Goal: Task Accomplishment & Management: Use online tool/utility

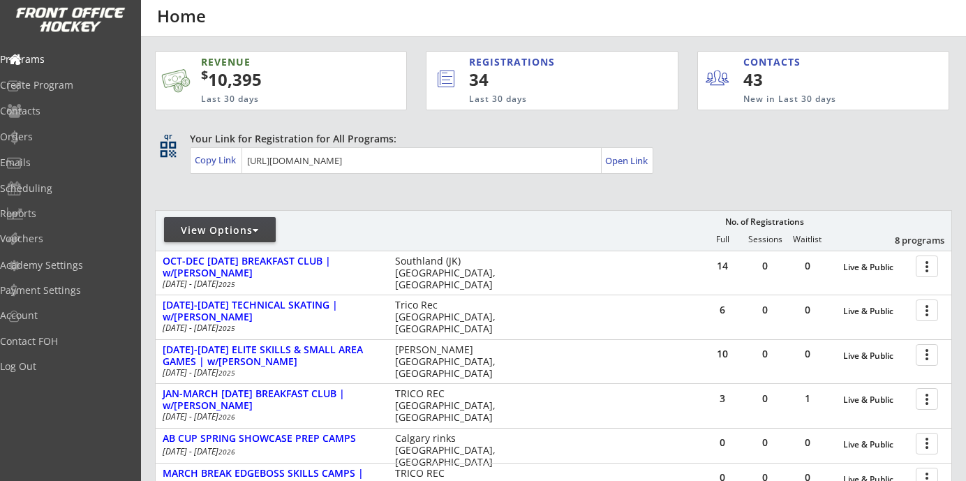
scroll to position [267, 0]
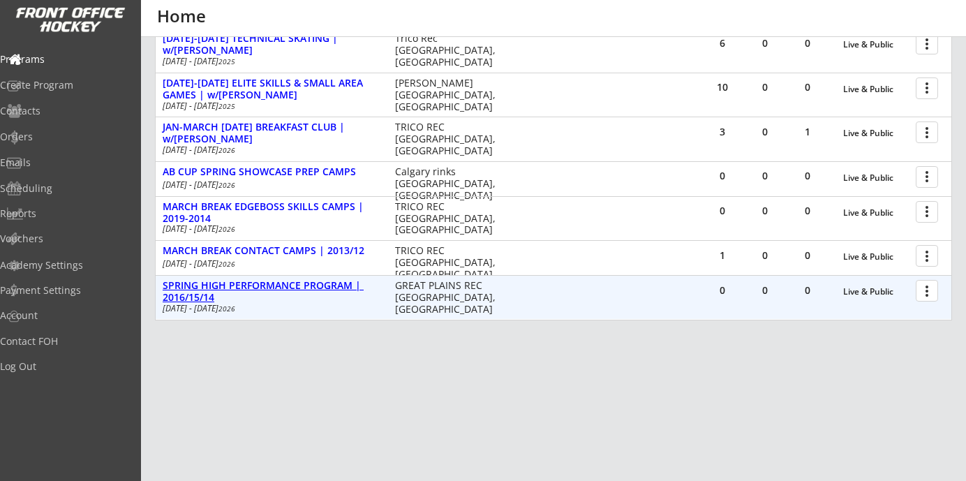
click at [323, 286] on div "SPRING HIGH PERFORMANCE PROGRAM | 2016/15/14" at bounding box center [272, 292] width 218 height 24
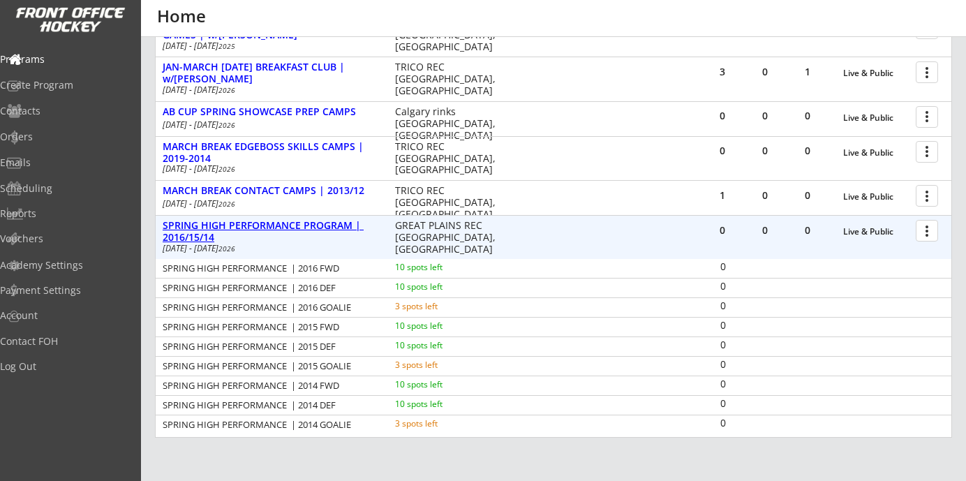
scroll to position [336, 0]
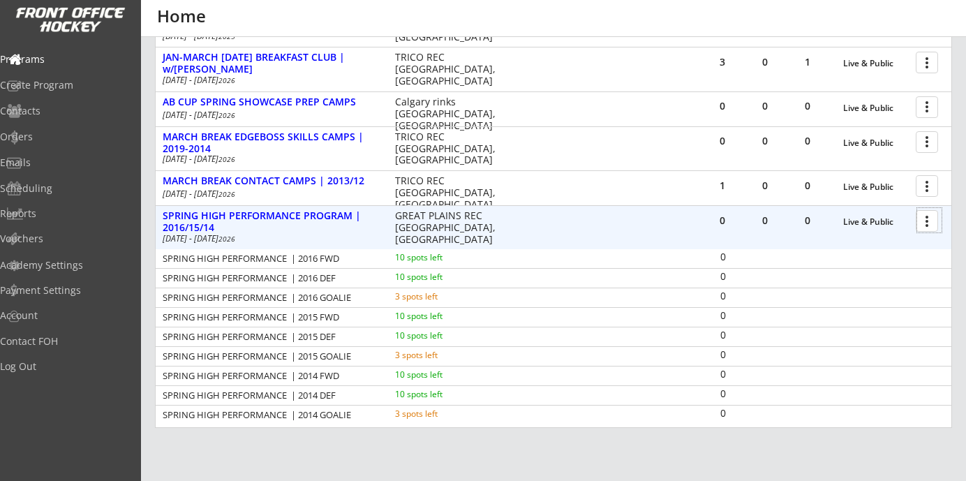
click at [934, 223] on div at bounding box center [929, 220] width 24 height 24
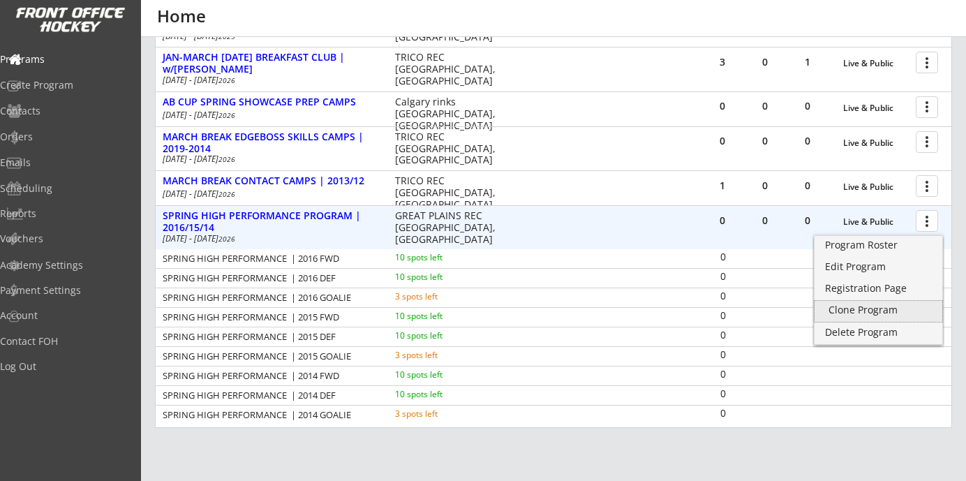
click at [876, 314] on div "Clone Program" at bounding box center [879, 310] width 100 height 10
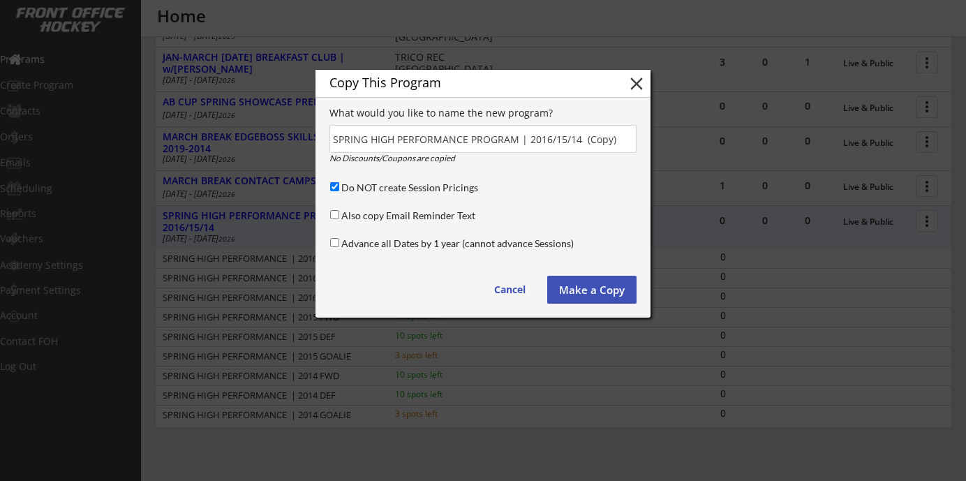
click at [334, 191] on div "Do NOT create Session Pricings" at bounding box center [481, 188] width 308 height 17
click at [616, 139] on input "input" at bounding box center [482, 139] width 307 height 28
paste input "SPRING HIGH PERFORMANCE PROGRAM | 2021-2016"
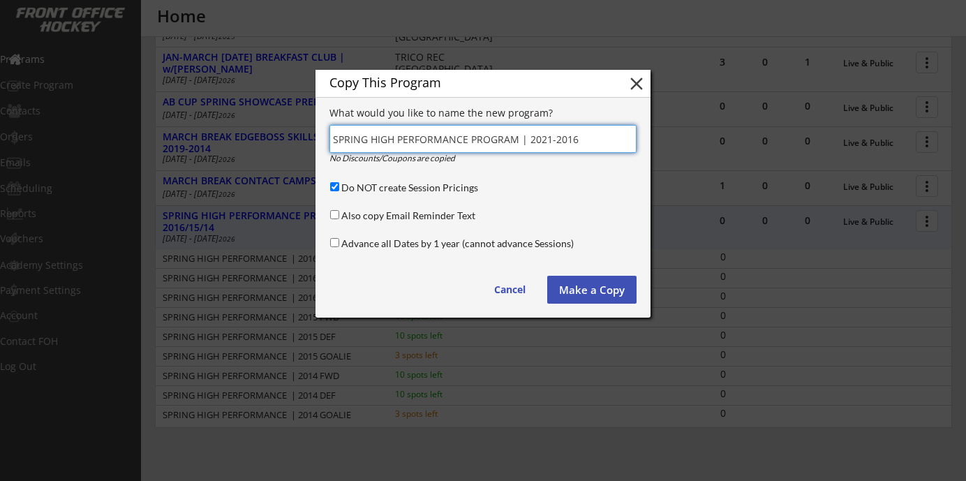
type input "SPRING HIGH PERFORMANCE PROGRAM | 2021-2016"
click at [595, 292] on button "Make a Copy" at bounding box center [591, 290] width 89 height 28
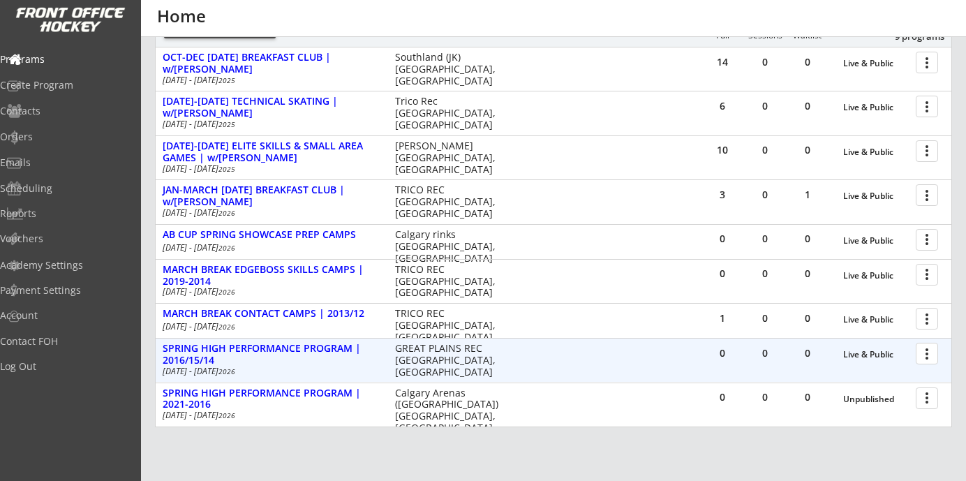
scroll to position [201, 0]
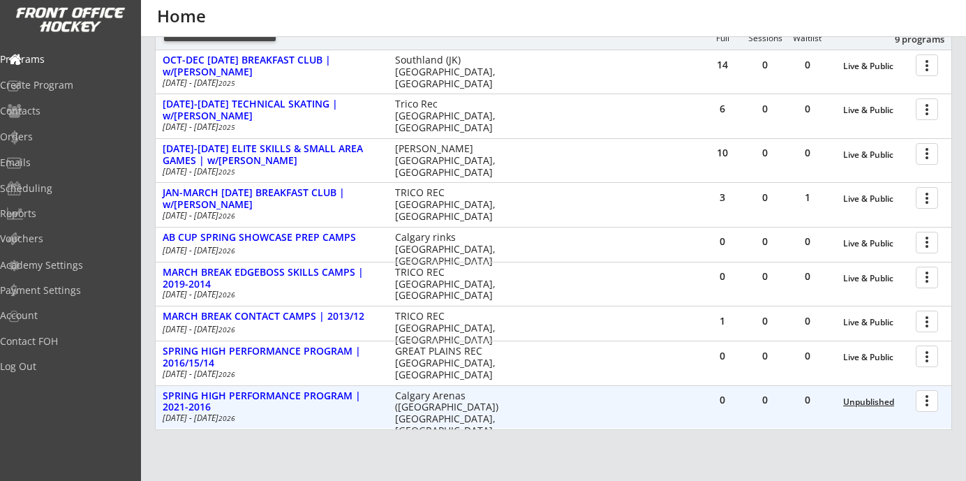
click at [878, 399] on div "Unpublished" at bounding box center [876, 402] width 66 height 10
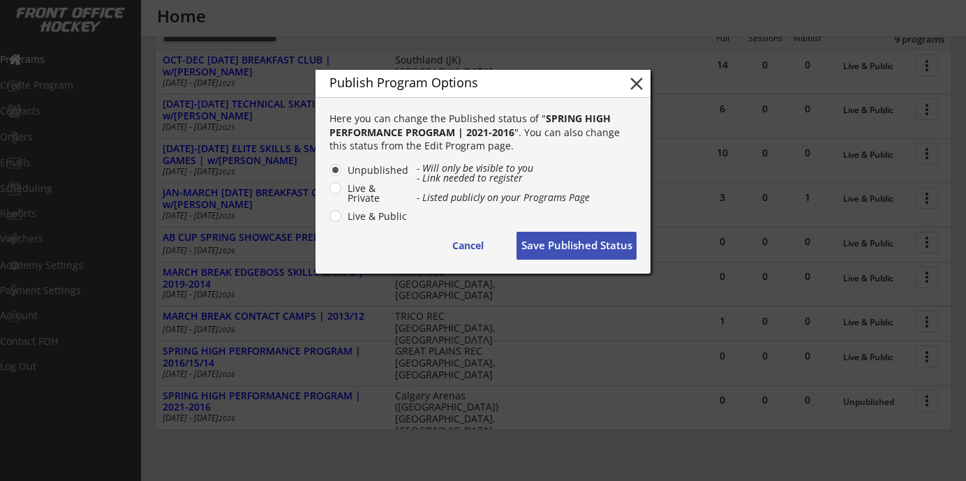
click at [394, 214] on label "Live & Public" at bounding box center [376, 217] width 66 height 10
click at [328, 175] on input "Live & Public" at bounding box center [323, 169] width 9 height 9
radio input "true"
click at [557, 237] on button "Save Published Status" at bounding box center [577, 246] width 120 height 28
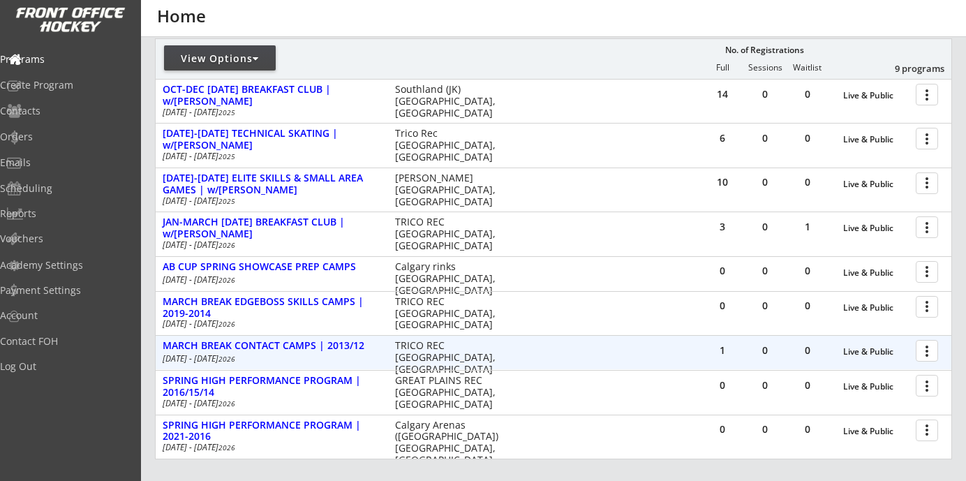
scroll to position [170, 0]
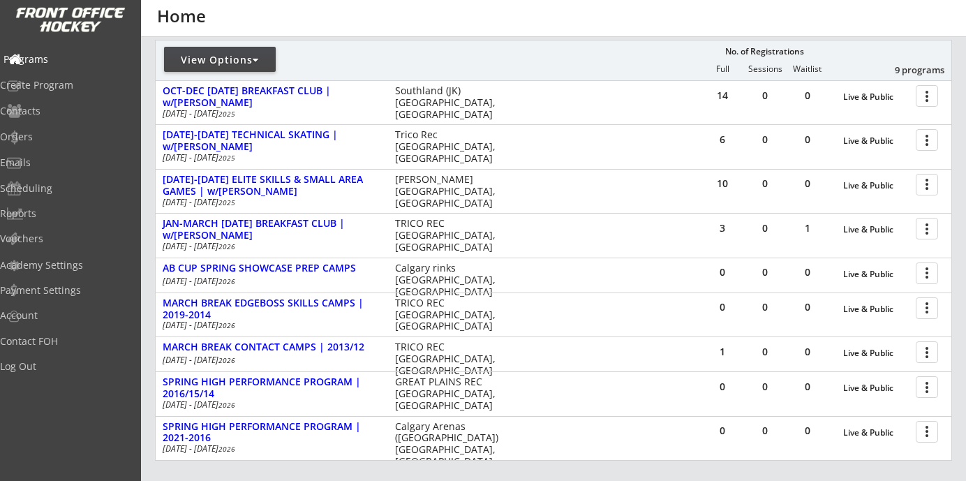
click at [58, 54] on div "Programs" at bounding box center [66, 59] width 126 height 10
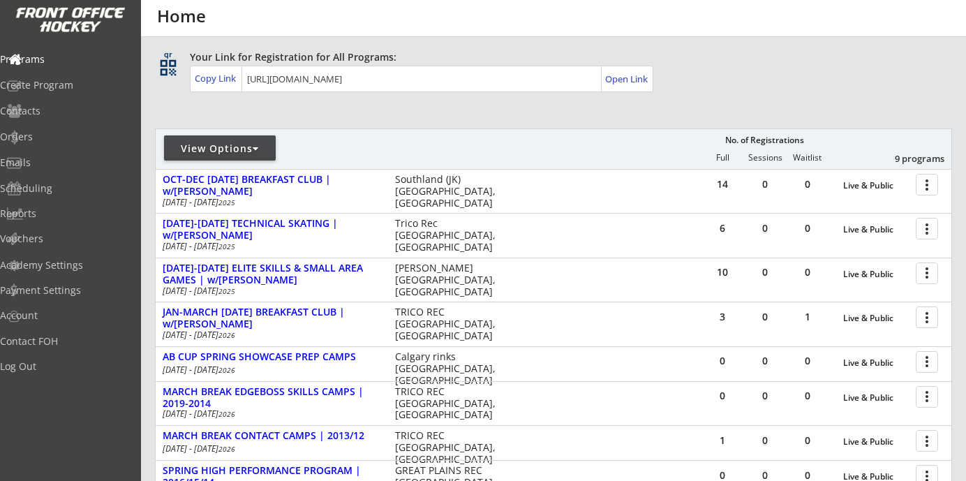
scroll to position [200, 0]
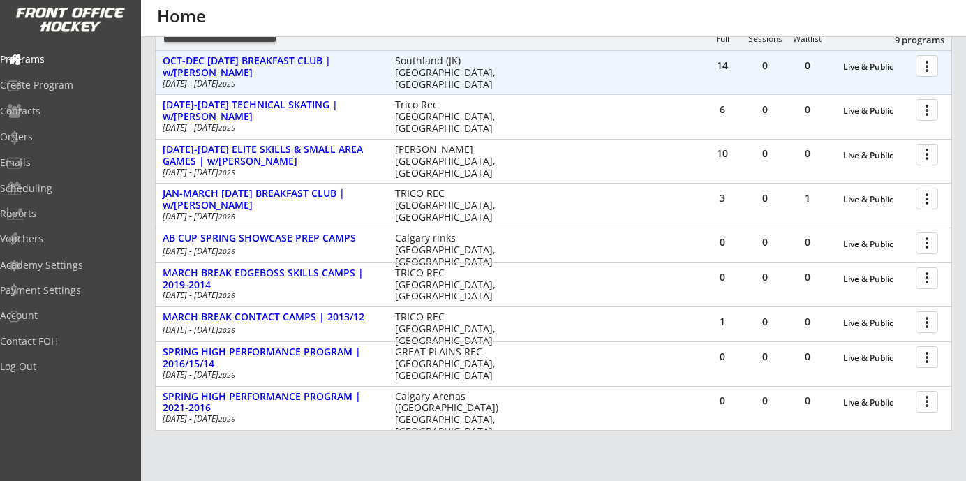
click at [925, 59] on div at bounding box center [929, 65] width 24 height 24
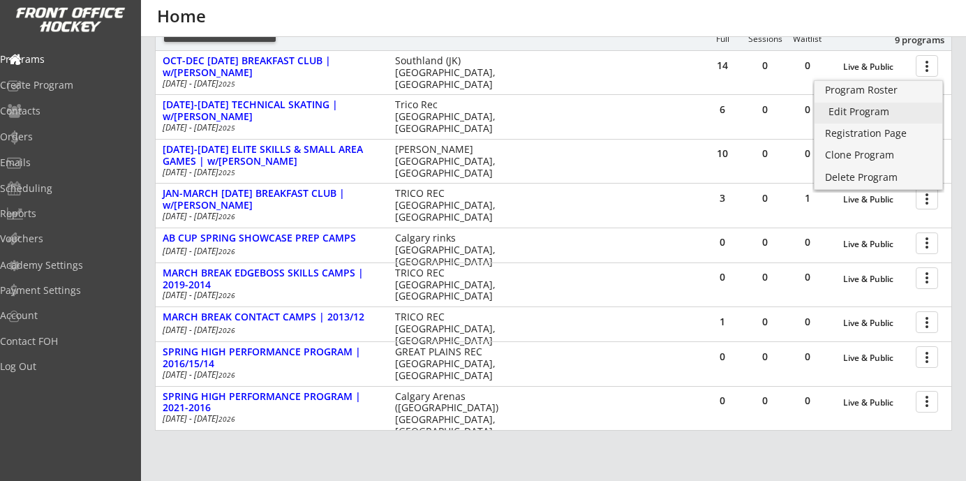
click at [868, 114] on div "Edit Program" at bounding box center [879, 112] width 100 height 10
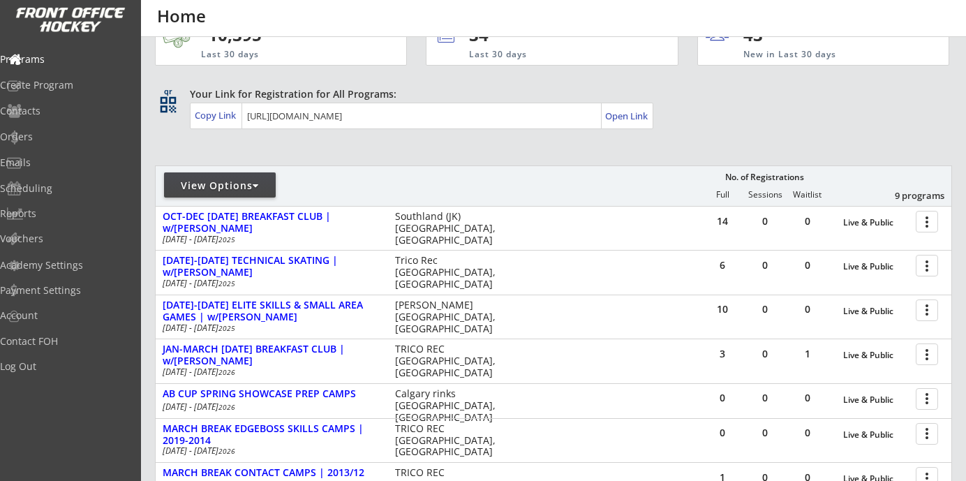
scroll to position [70, 0]
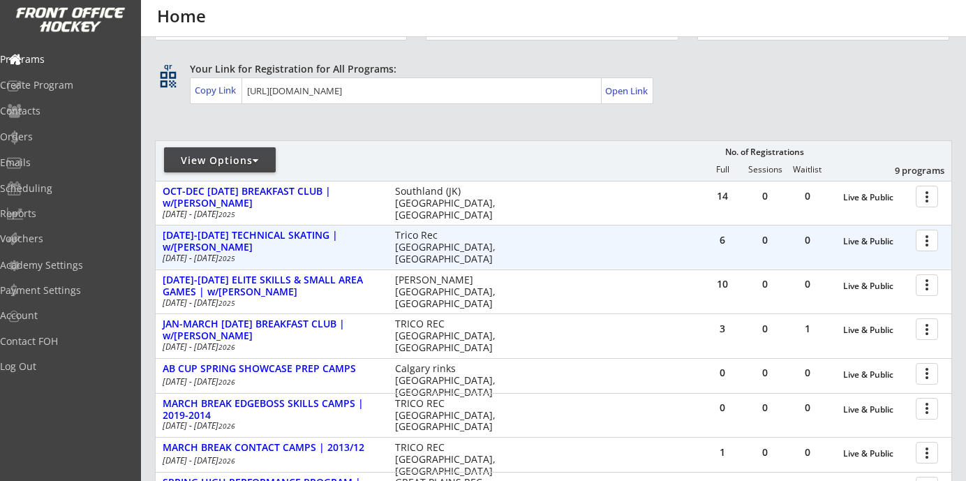
click at [935, 236] on div at bounding box center [929, 240] width 24 height 24
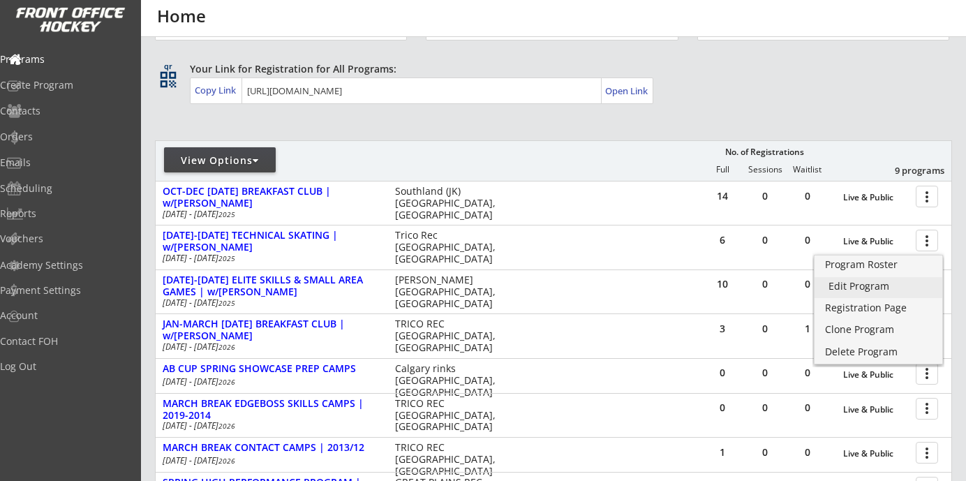
click at [866, 291] on div "Edit Program" at bounding box center [879, 286] width 100 height 10
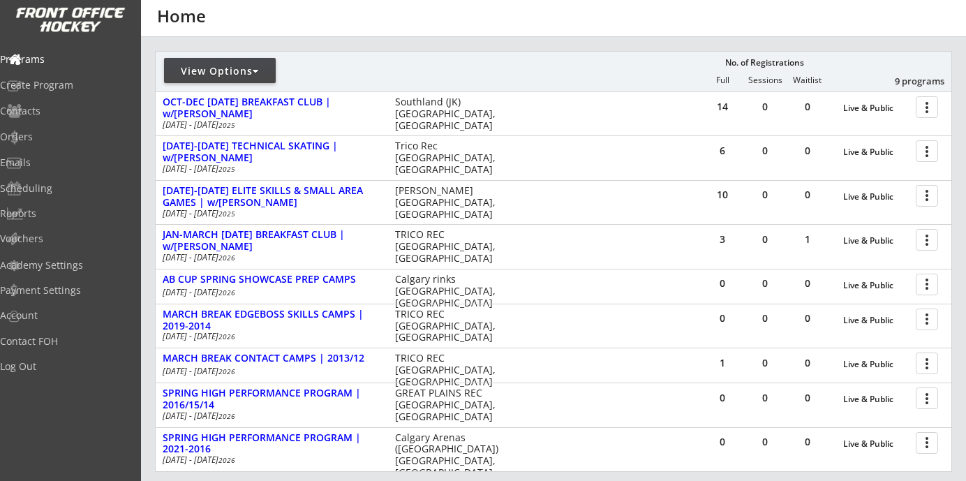
scroll to position [201, 0]
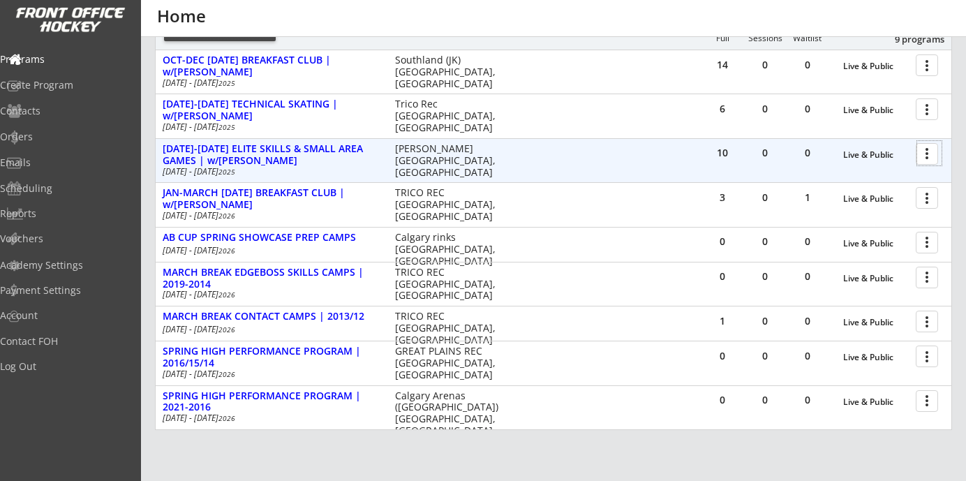
click at [921, 152] on div at bounding box center [929, 153] width 24 height 24
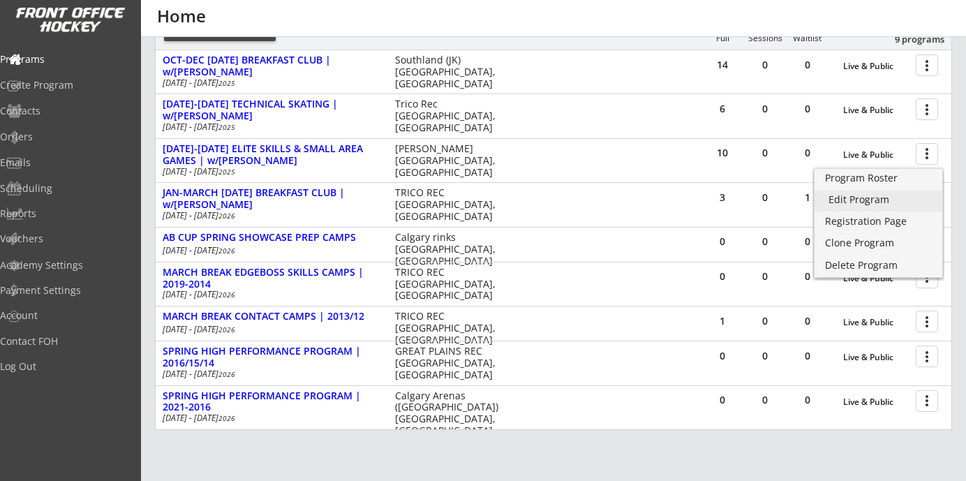
click at [881, 198] on div "Edit Program" at bounding box center [879, 200] width 100 height 10
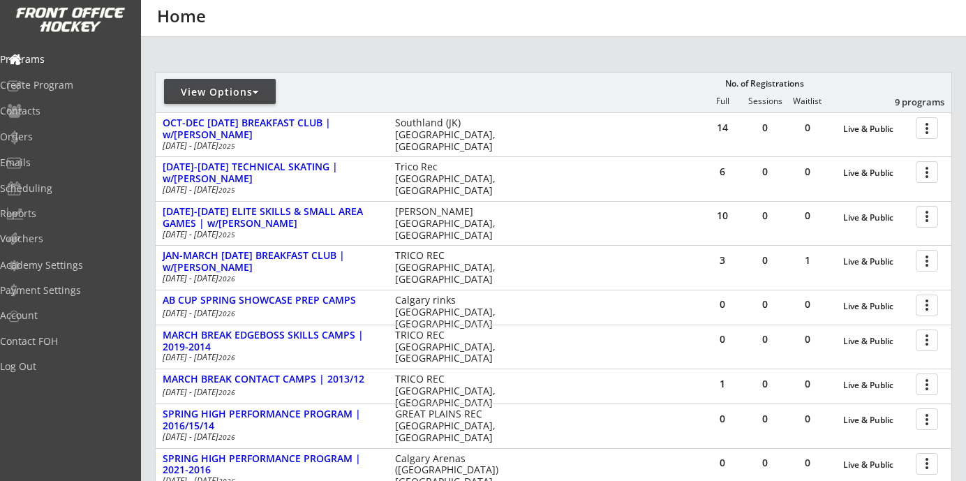
scroll to position [158, 0]
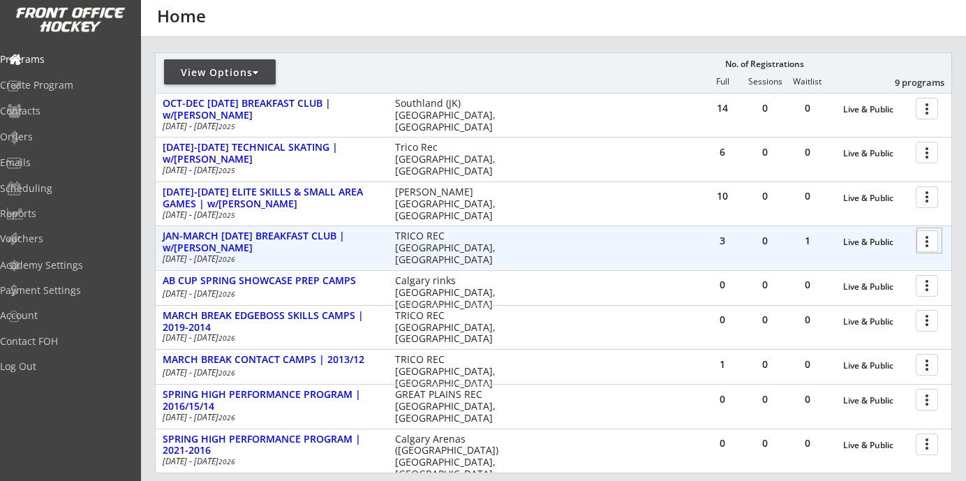
click at [928, 240] on div at bounding box center [929, 240] width 24 height 24
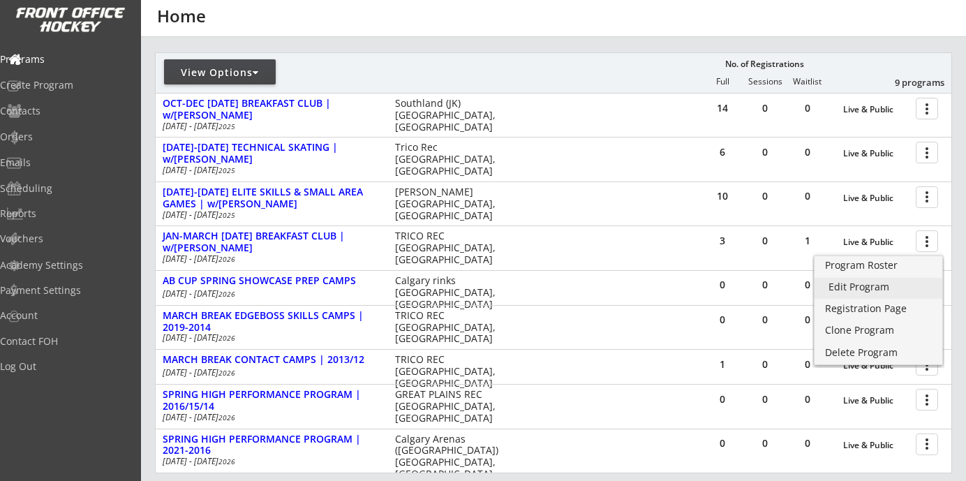
click at [890, 283] on div "Edit Program" at bounding box center [879, 287] width 100 height 10
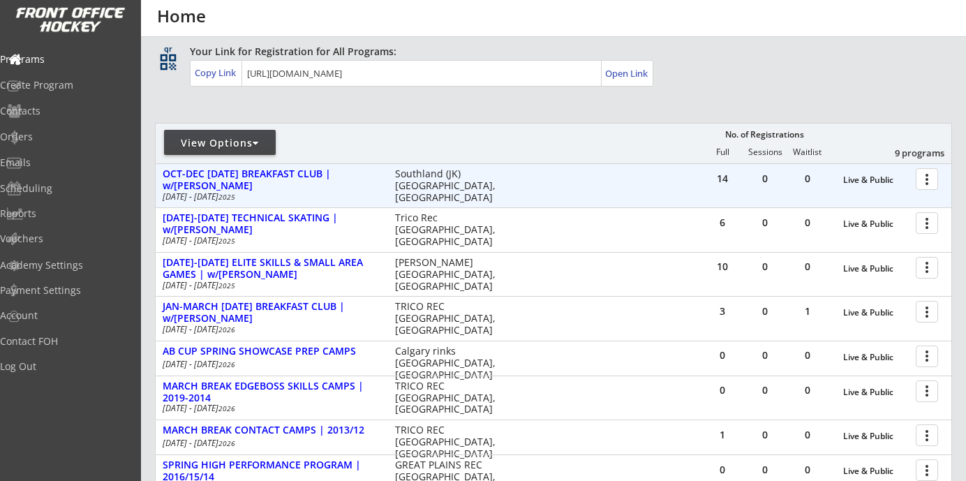
scroll to position [90, 0]
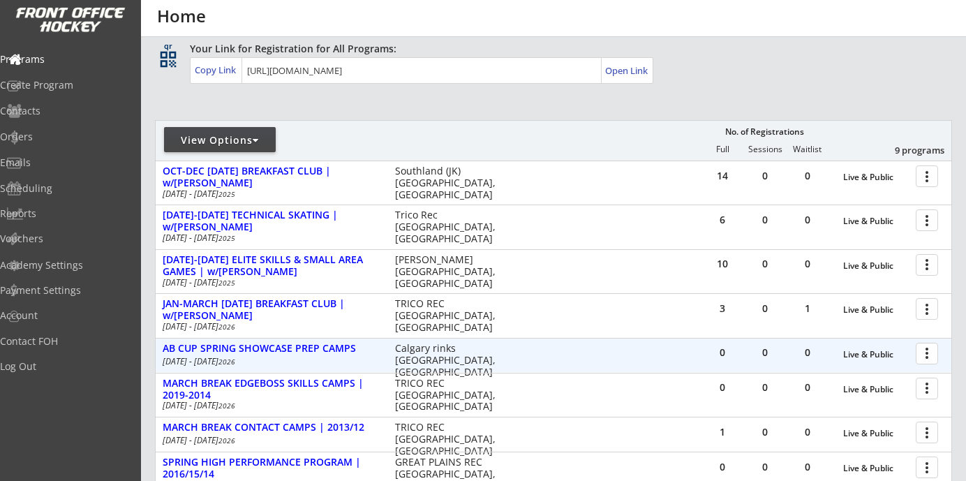
click at [923, 350] on div at bounding box center [929, 353] width 24 height 24
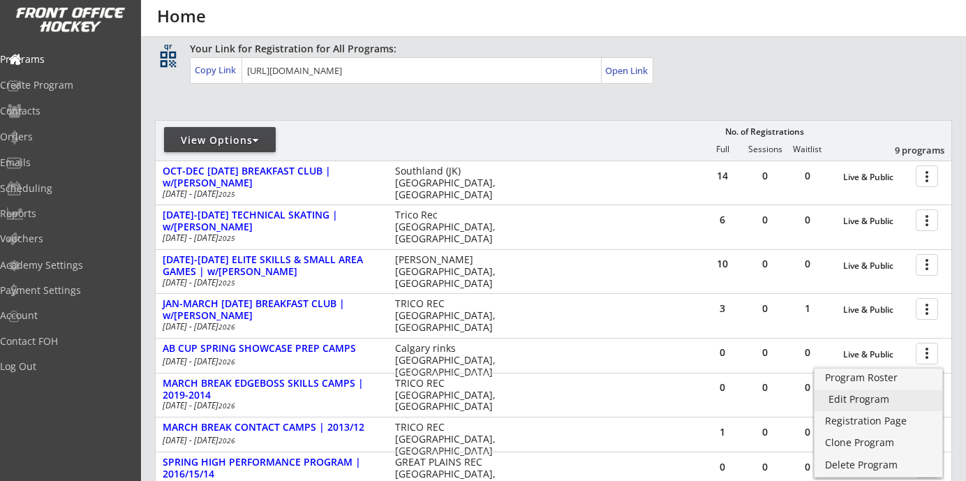
click at [875, 399] on div "Edit Program" at bounding box center [879, 399] width 100 height 10
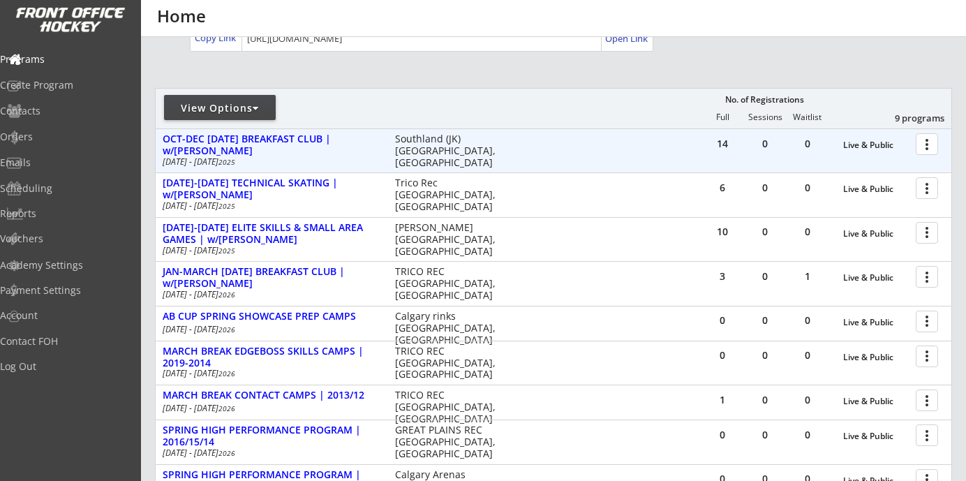
scroll to position [158, 0]
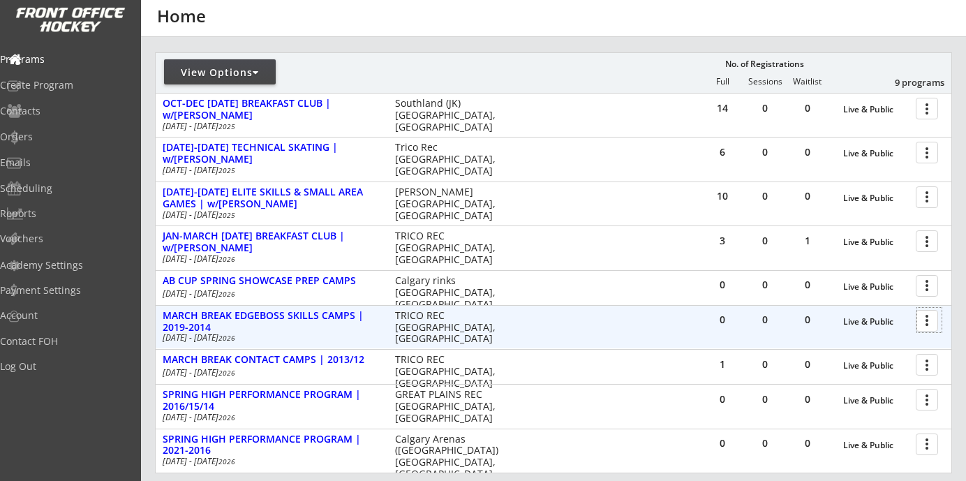
click at [929, 320] on div at bounding box center [929, 320] width 24 height 24
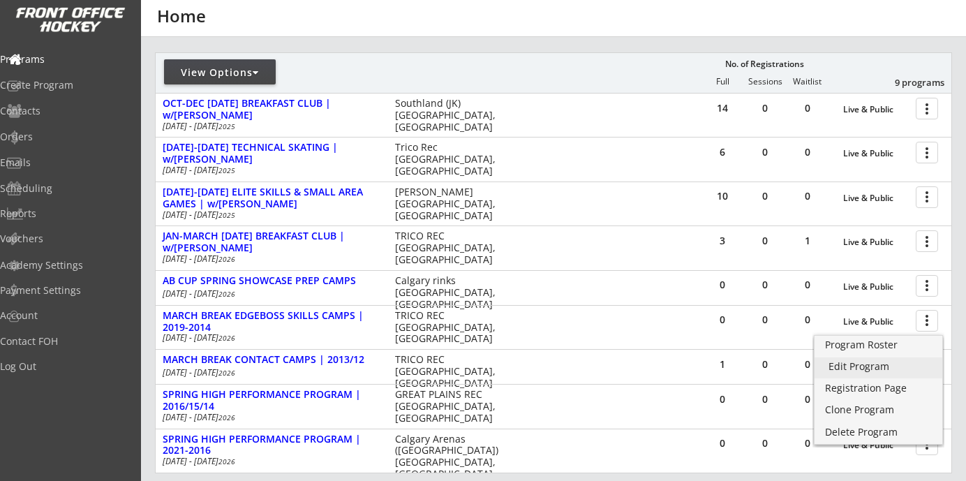
click at [887, 367] on div "Edit Program" at bounding box center [879, 367] width 100 height 10
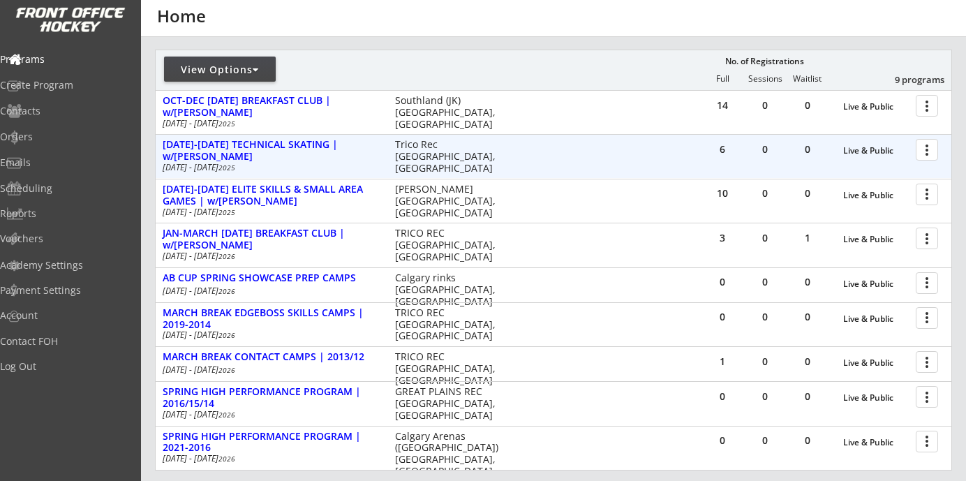
scroll to position [269, 0]
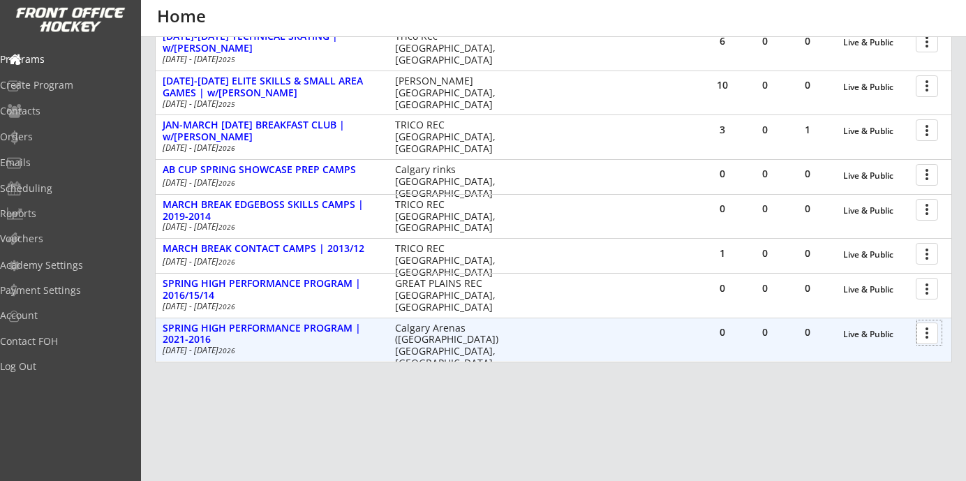
click at [928, 336] on div at bounding box center [929, 332] width 24 height 24
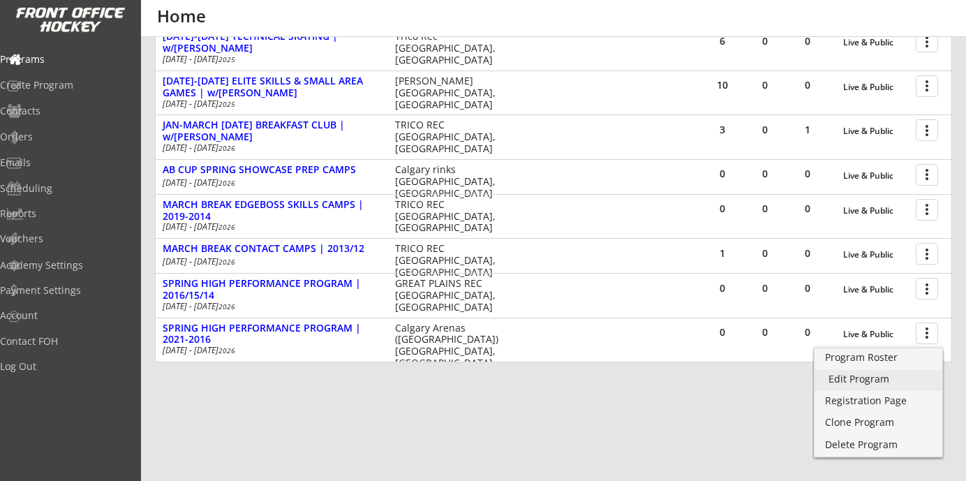
click at [898, 378] on div "Edit Program" at bounding box center [879, 379] width 100 height 10
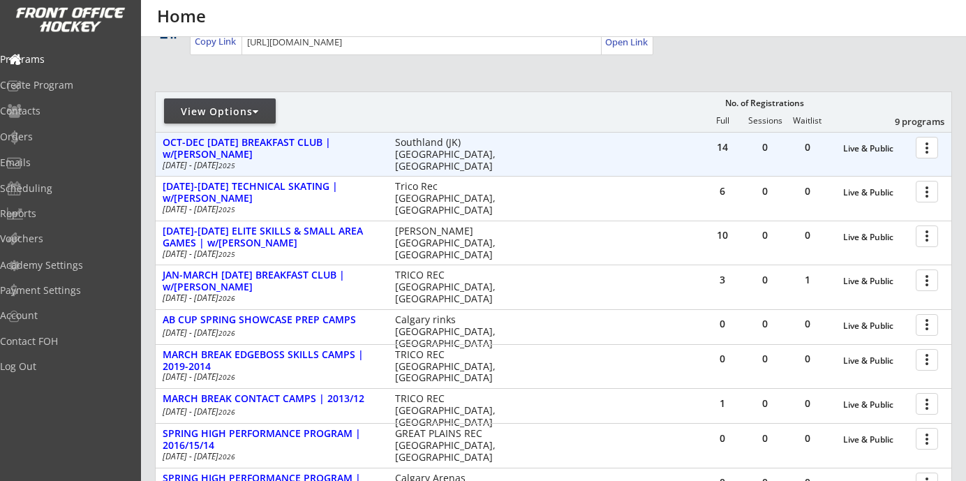
scroll to position [311, 0]
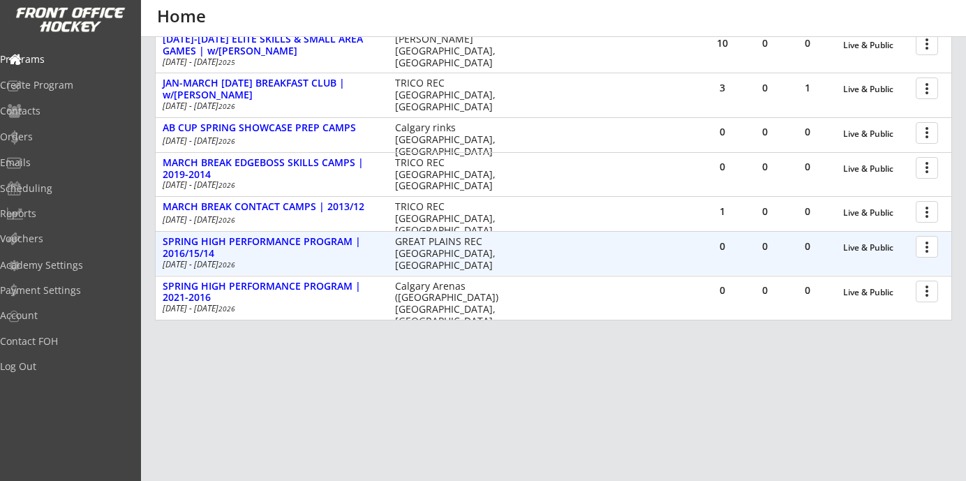
click at [933, 246] on div at bounding box center [929, 246] width 24 height 24
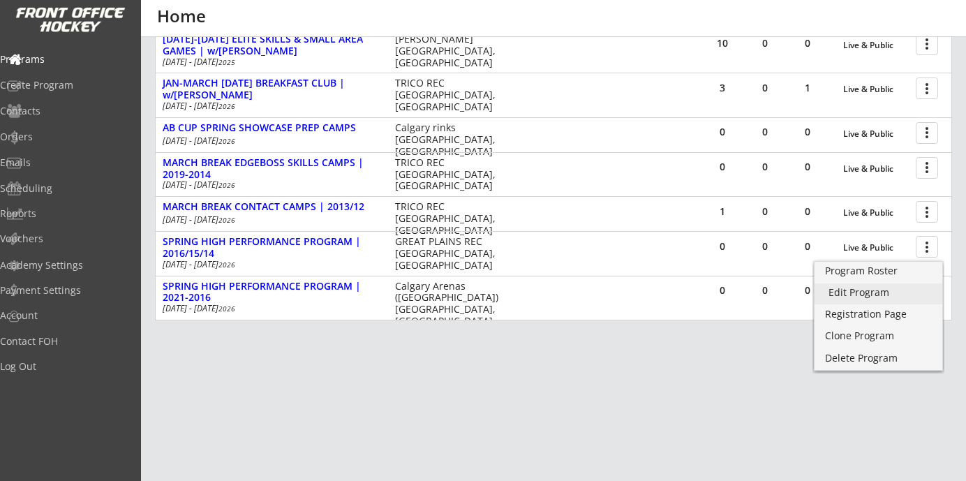
click at [900, 294] on div "Edit Program" at bounding box center [879, 293] width 100 height 10
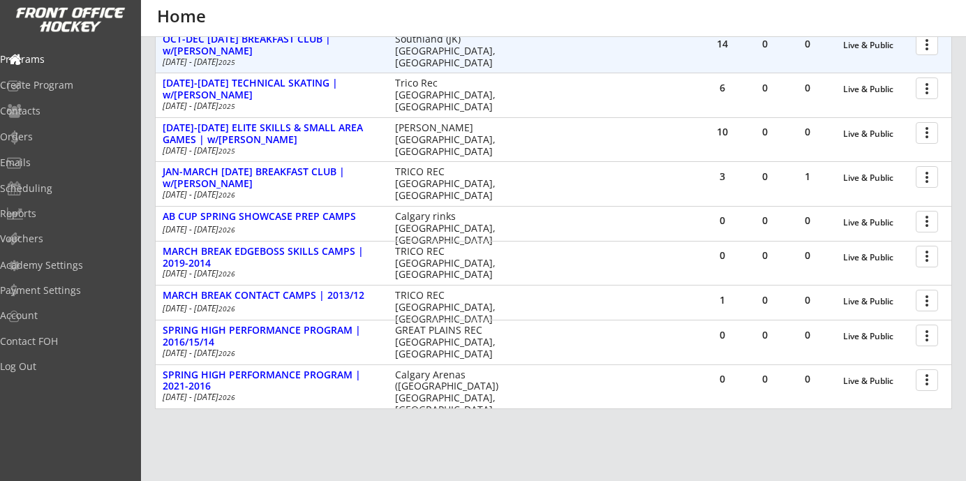
scroll to position [269, 0]
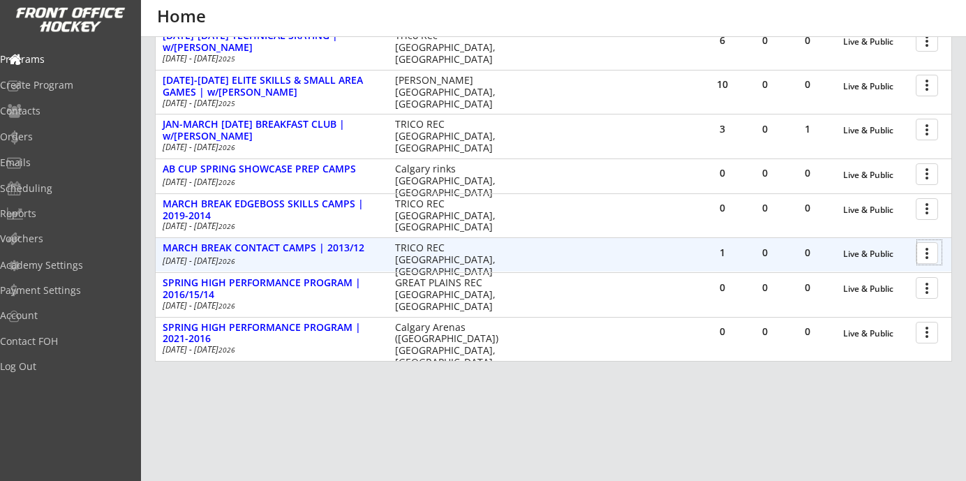
click at [926, 251] on div at bounding box center [929, 252] width 24 height 24
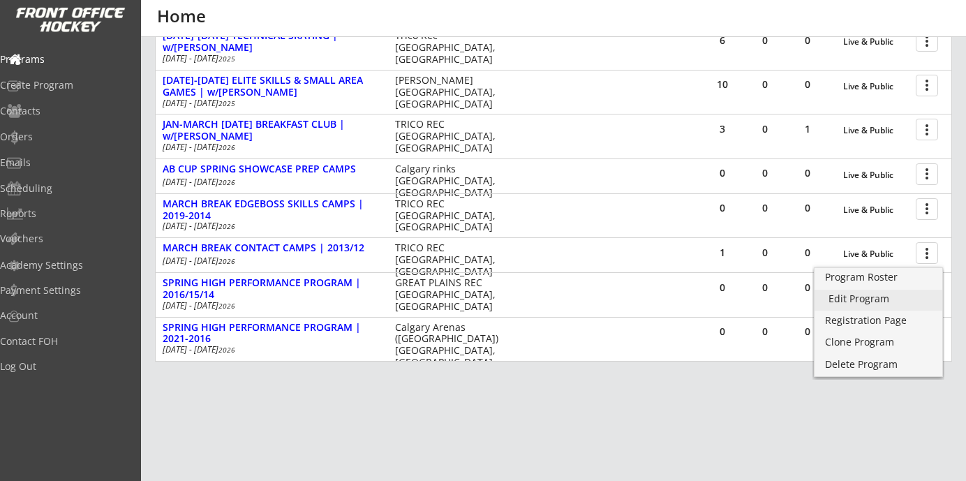
click at [873, 298] on div "Edit Program" at bounding box center [879, 299] width 100 height 10
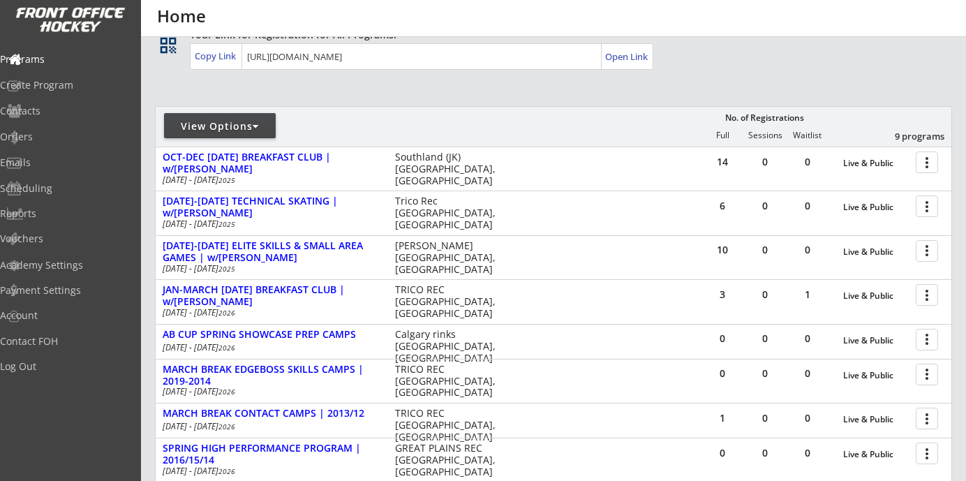
scroll to position [145, 0]
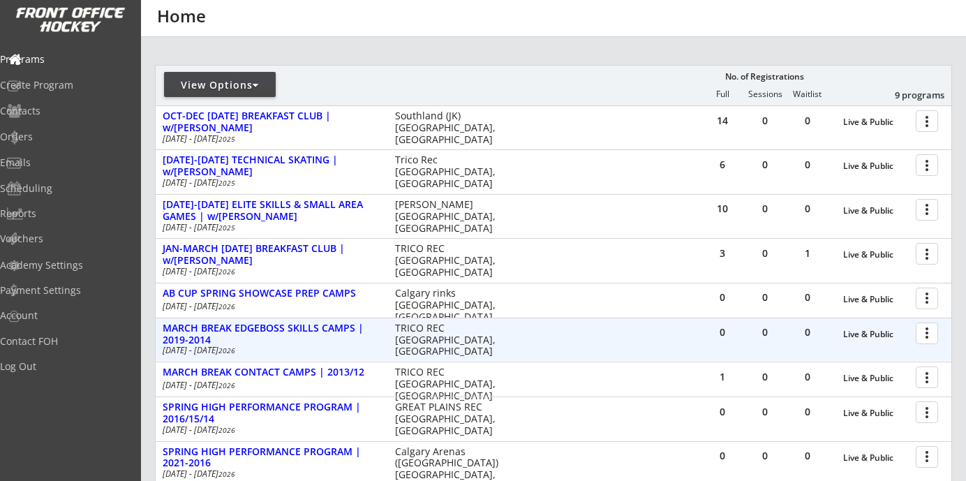
click at [926, 337] on div at bounding box center [929, 332] width 24 height 24
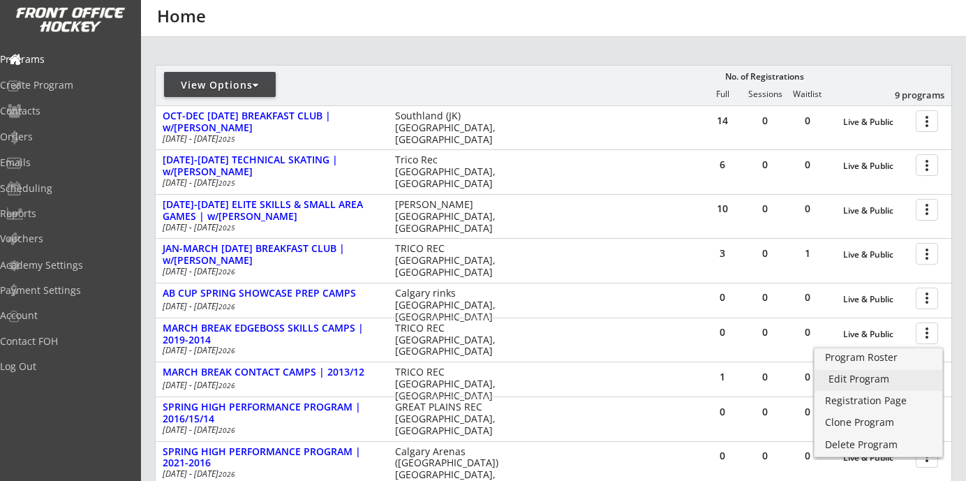
click at [871, 377] on div "Edit Program" at bounding box center [879, 379] width 100 height 10
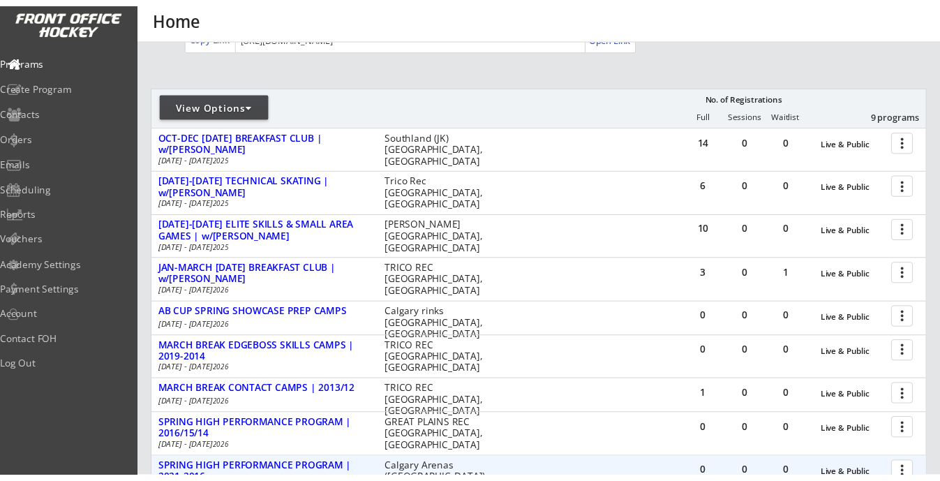
scroll to position [118, 0]
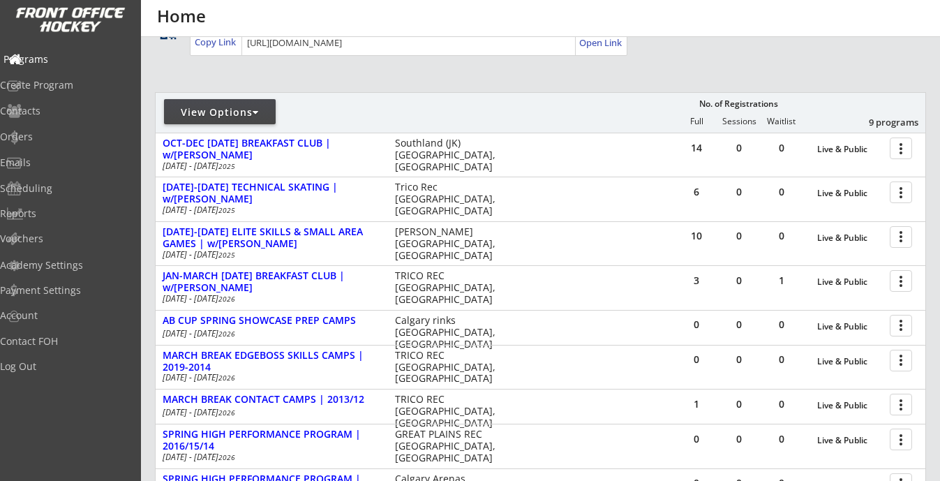
click at [63, 59] on div "Programs" at bounding box center [66, 59] width 126 height 10
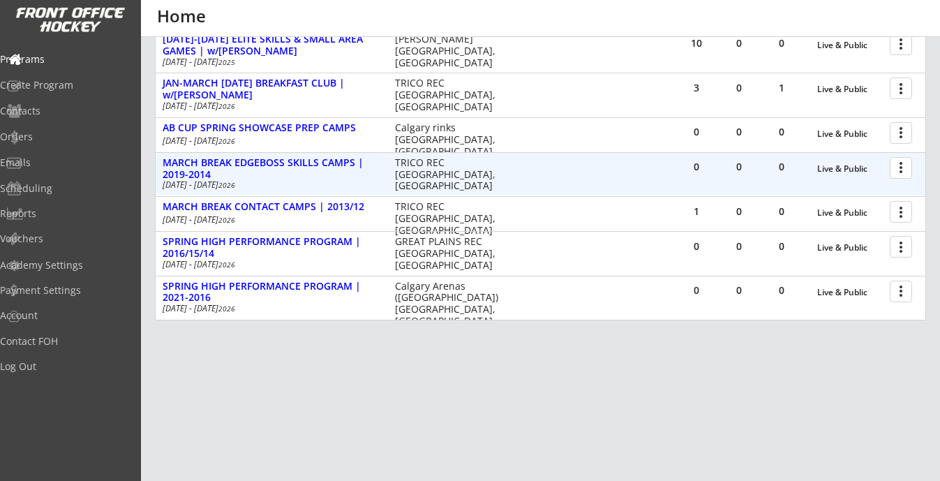
scroll to position [0, 0]
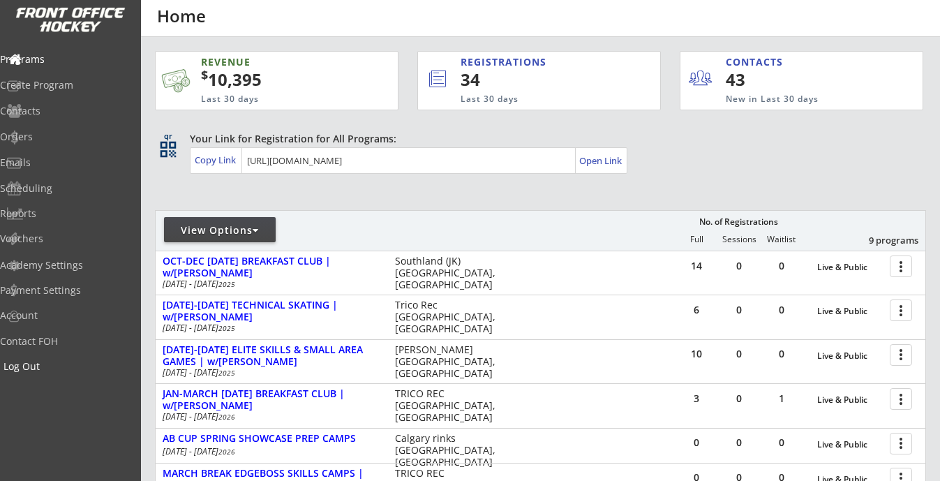
click at [54, 366] on div "Log Out" at bounding box center [66, 367] width 126 height 10
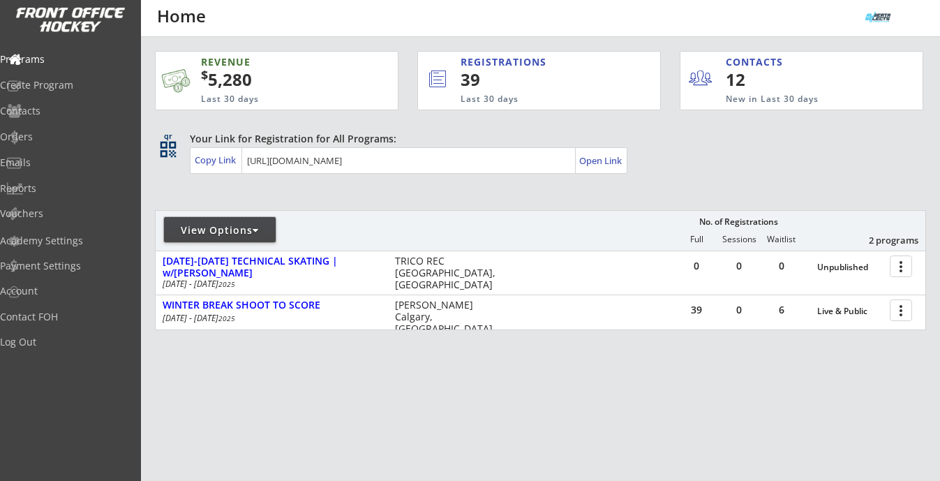
click at [258, 230] on div at bounding box center [256, 230] width 6 height 10
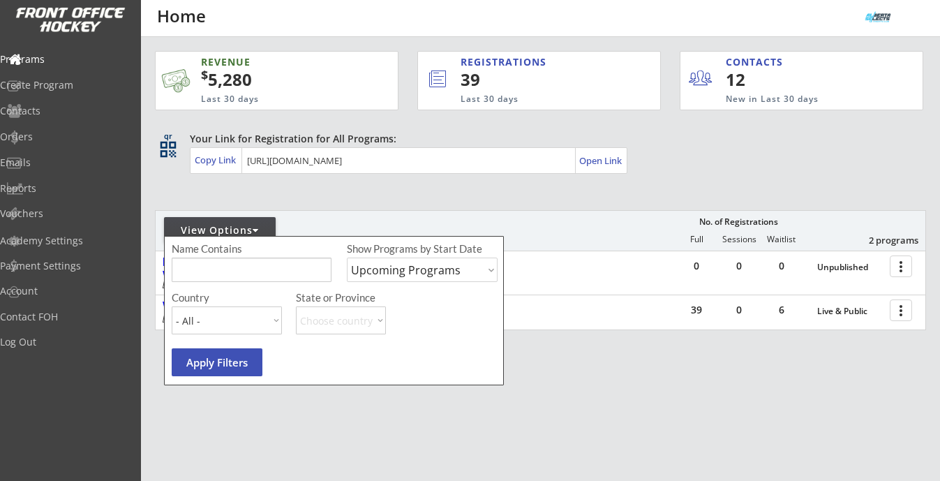
click at [438, 265] on select "Upcoming Programs Past Programs Specific Date Range" at bounding box center [422, 270] width 151 height 24
select select ""Past Programs""
click at [347, 258] on select "Upcoming Programs Past Programs Specific Date Range" at bounding box center [422, 270] width 151 height 24
click at [292, 272] on input "input" at bounding box center [252, 270] width 160 height 24
type input "invitational"
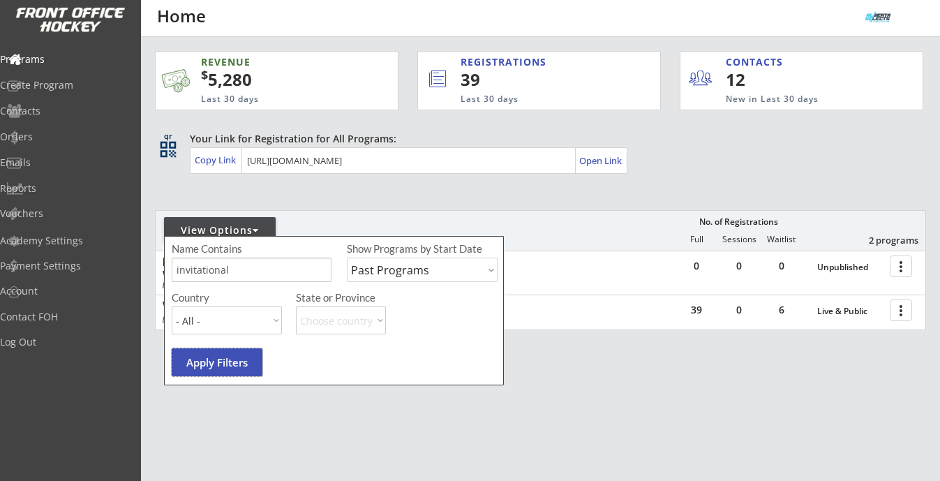
click at [249, 353] on button "Apply Filters" at bounding box center [217, 362] width 91 height 28
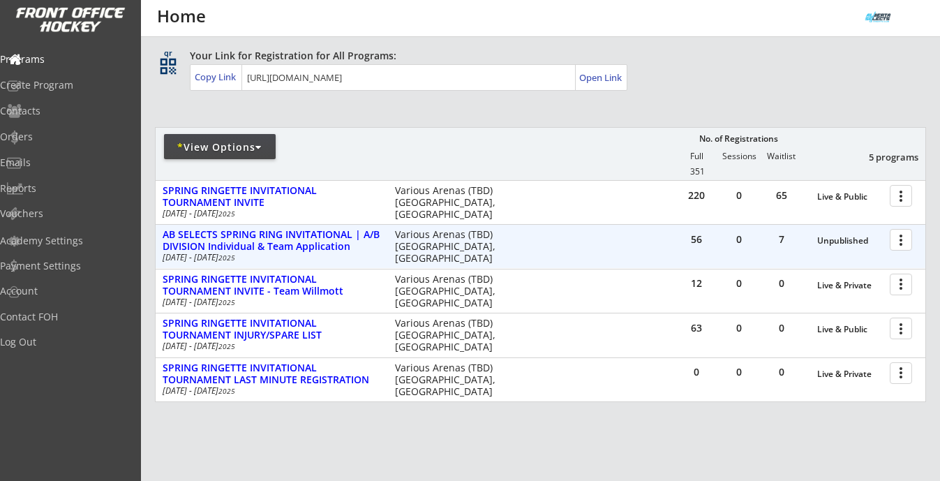
scroll to position [89, 0]
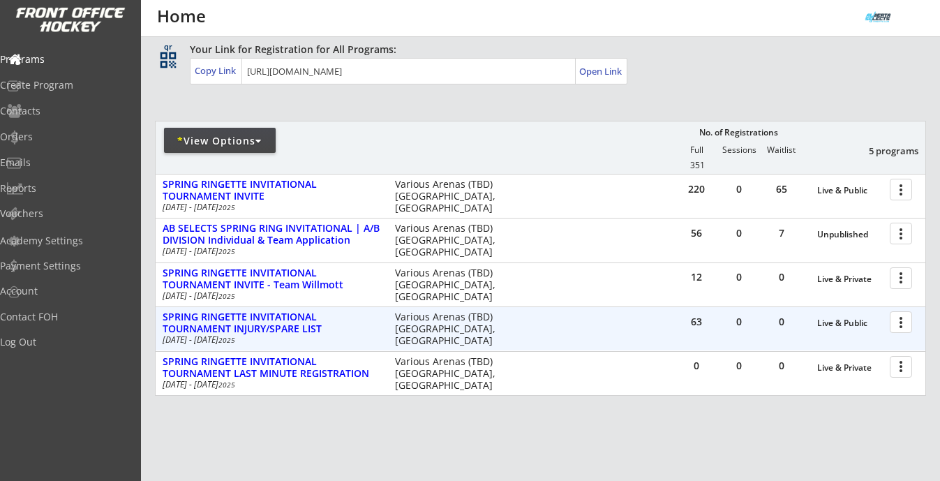
click at [508, 332] on div "SPRING RINGETTE INVITATIONAL TOURNAMENT INJURY/SPARE LIST [DATE] - [DATE] Vario…" at bounding box center [337, 328] width 362 height 36
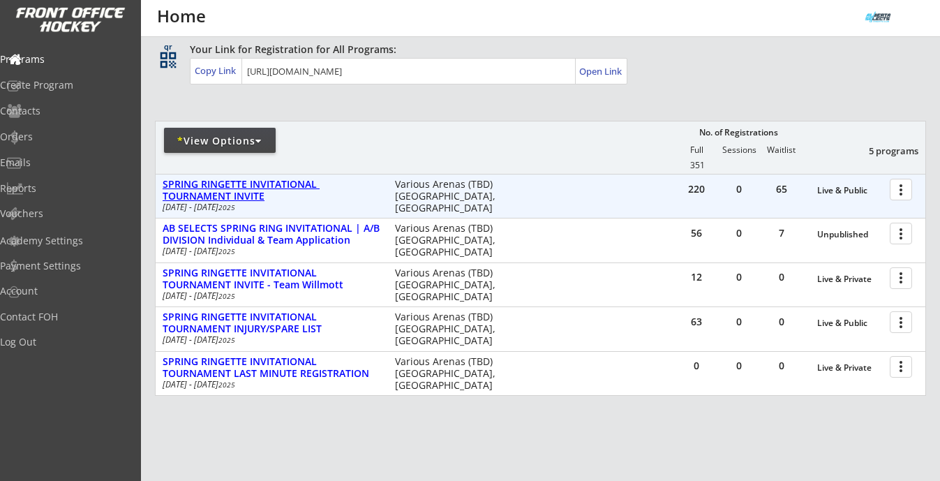
click at [262, 183] on div "SPRING RINGETTE INVITATIONAL TOURNAMENT INVITE" at bounding box center [272, 191] width 218 height 24
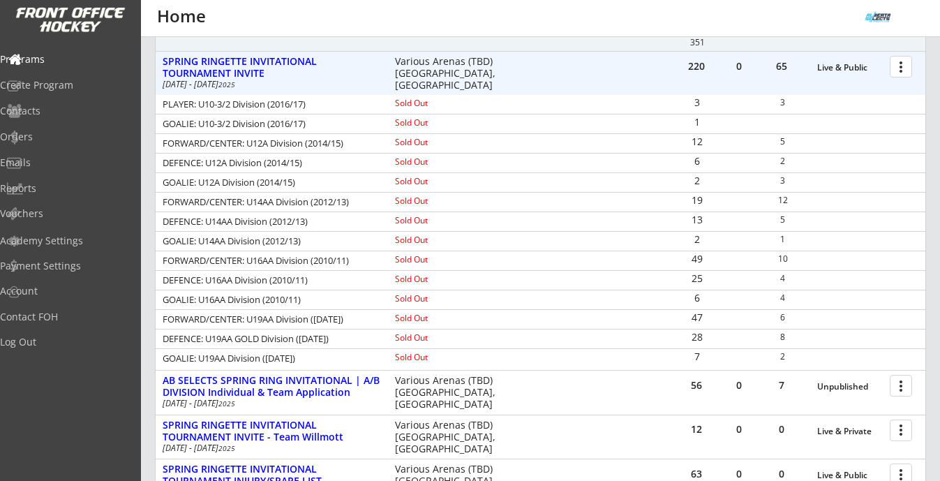
scroll to position [201, 0]
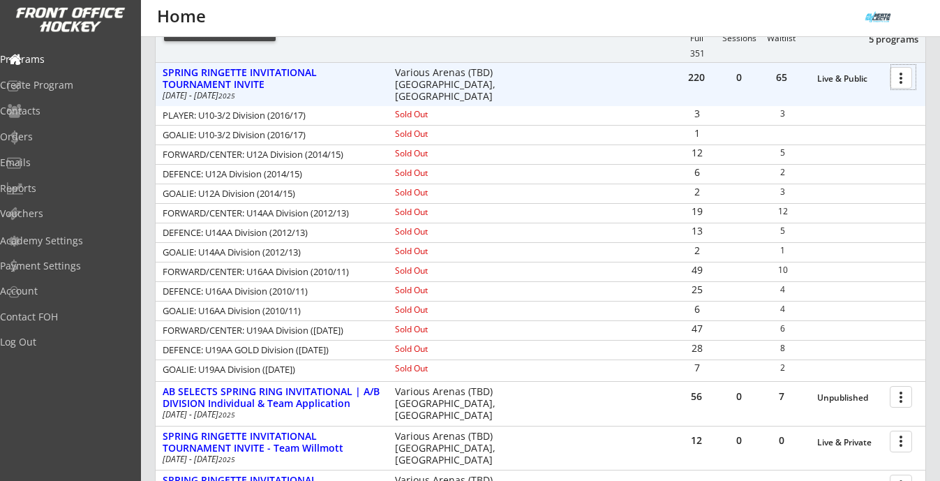
click at [898, 73] on div at bounding box center [903, 77] width 24 height 24
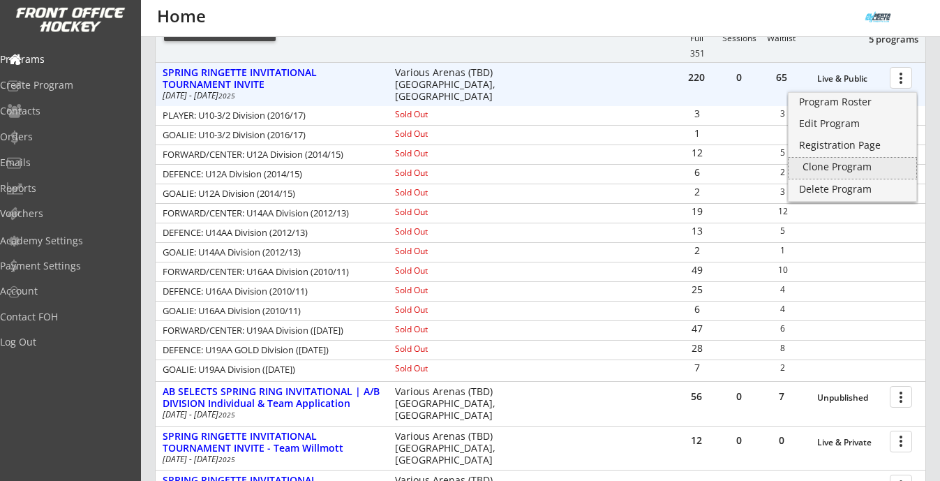
click at [829, 166] on div "Clone Program" at bounding box center [853, 167] width 100 height 10
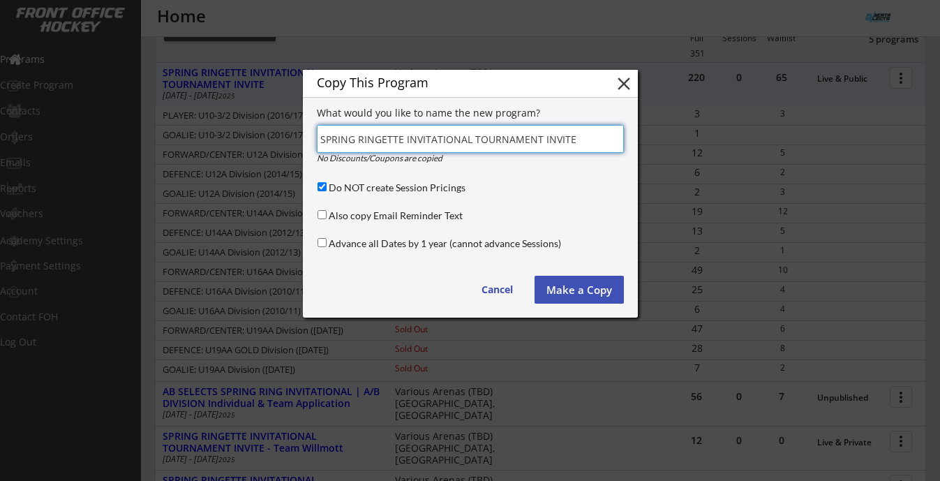
click at [320, 138] on input "input" at bounding box center [470, 139] width 307 height 28
type input "2026 SPRING RINGETTE INVITATIONAL TOURNAMENT INVITE"
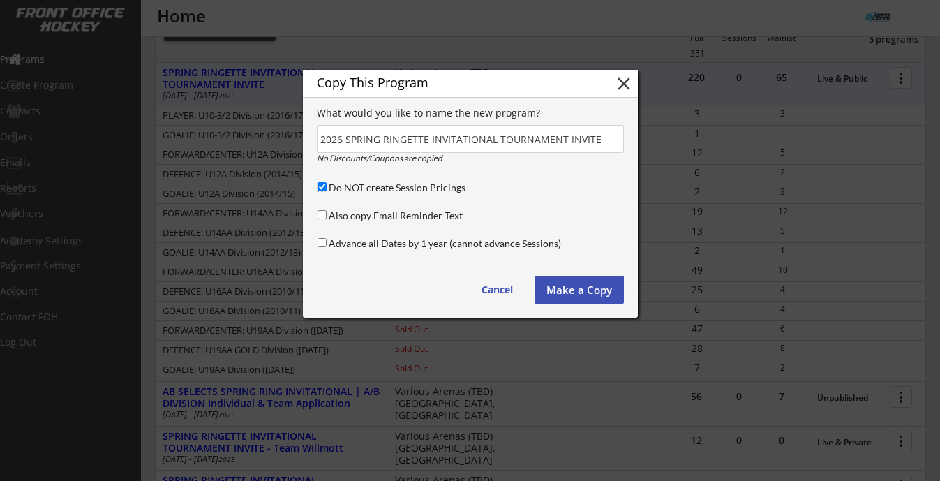
click at [322, 186] on input "Do NOT create Session Pricings" at bounding box center [322, 186] width 9 height 9
checkbox input "false"
click at [595, 290] on button "Make a Copy" at bounding box center [579, 290] width 89 height 28
